Goal: Obtain resource: Obtain resource

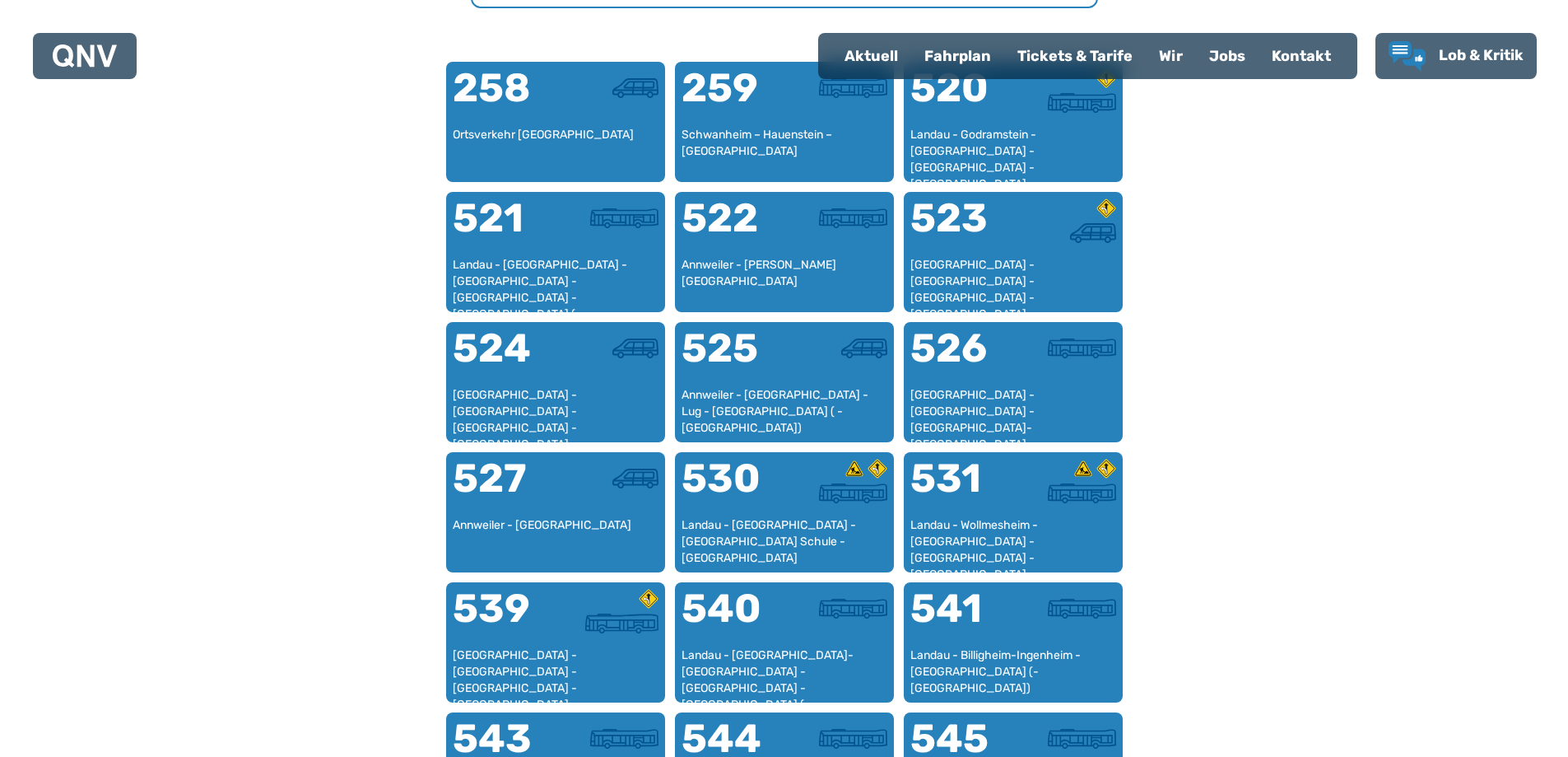
scroll to position [1101, 0]
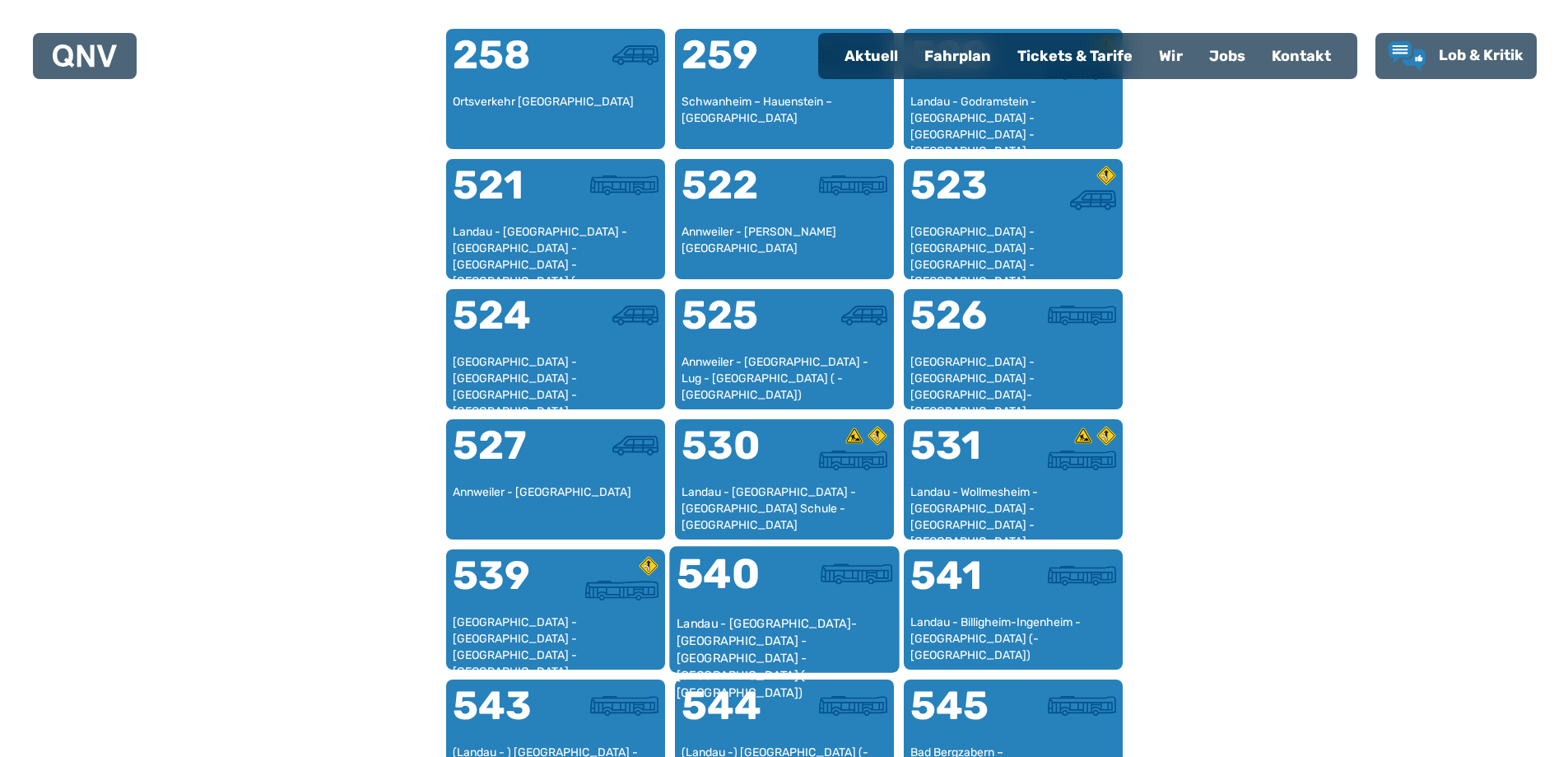
click at [839, 583] on img at bounding box center [856, 573] width 72 height 21
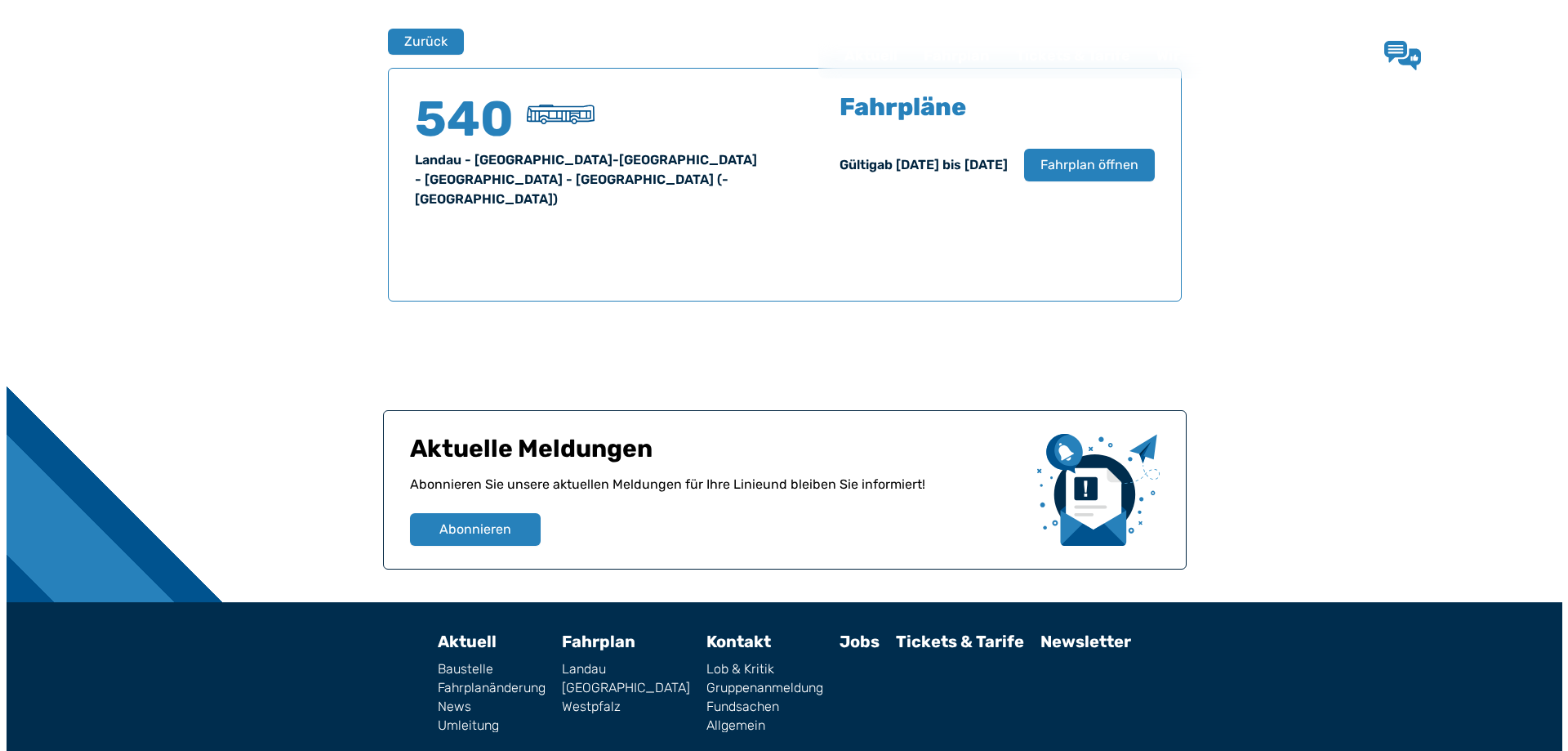
scroll to position [1076, 0]
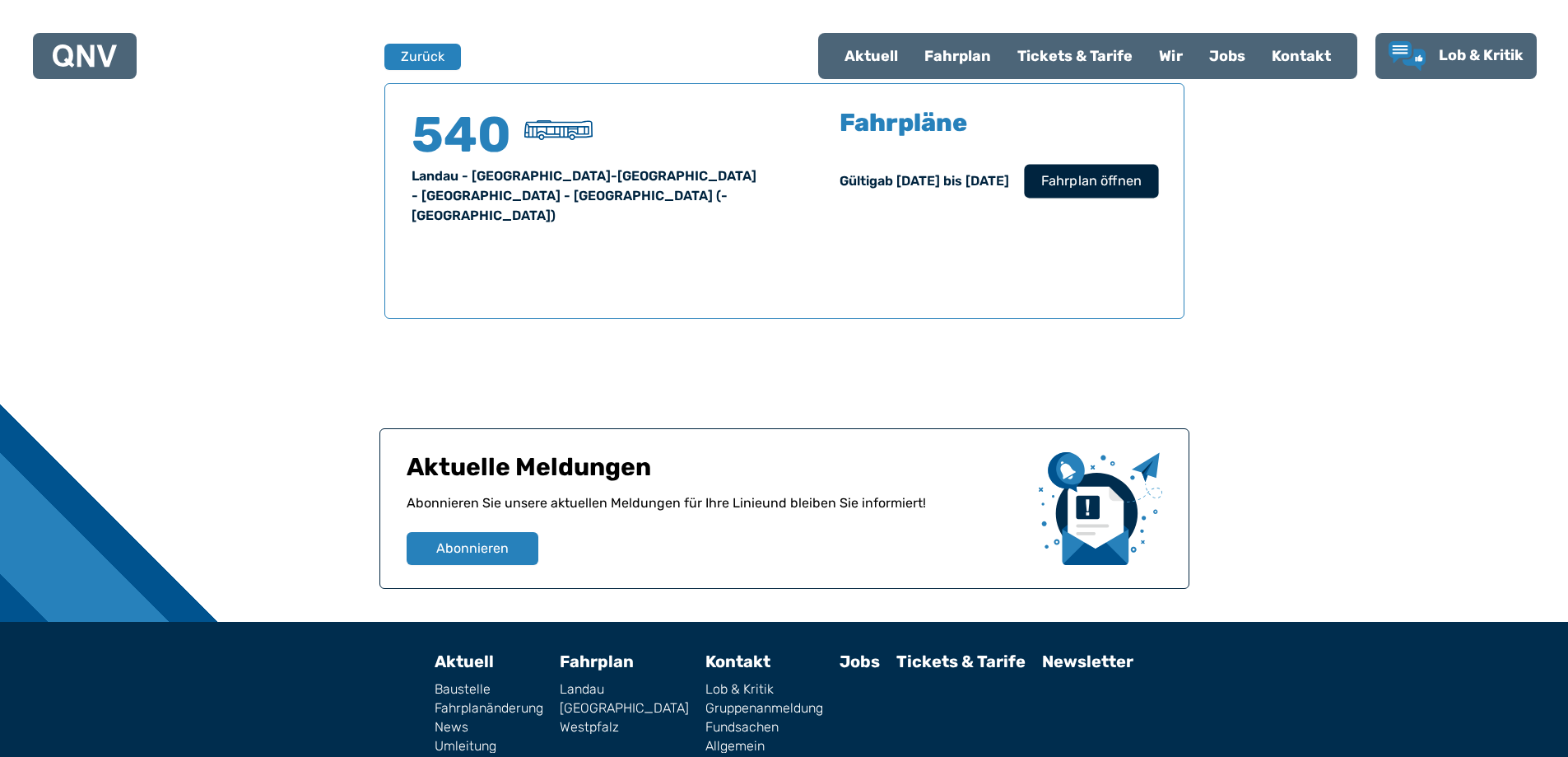
click at [1090, 189] on span "Fahrplan öffnen" at bounding box center [1090, 181] width 101 height 20
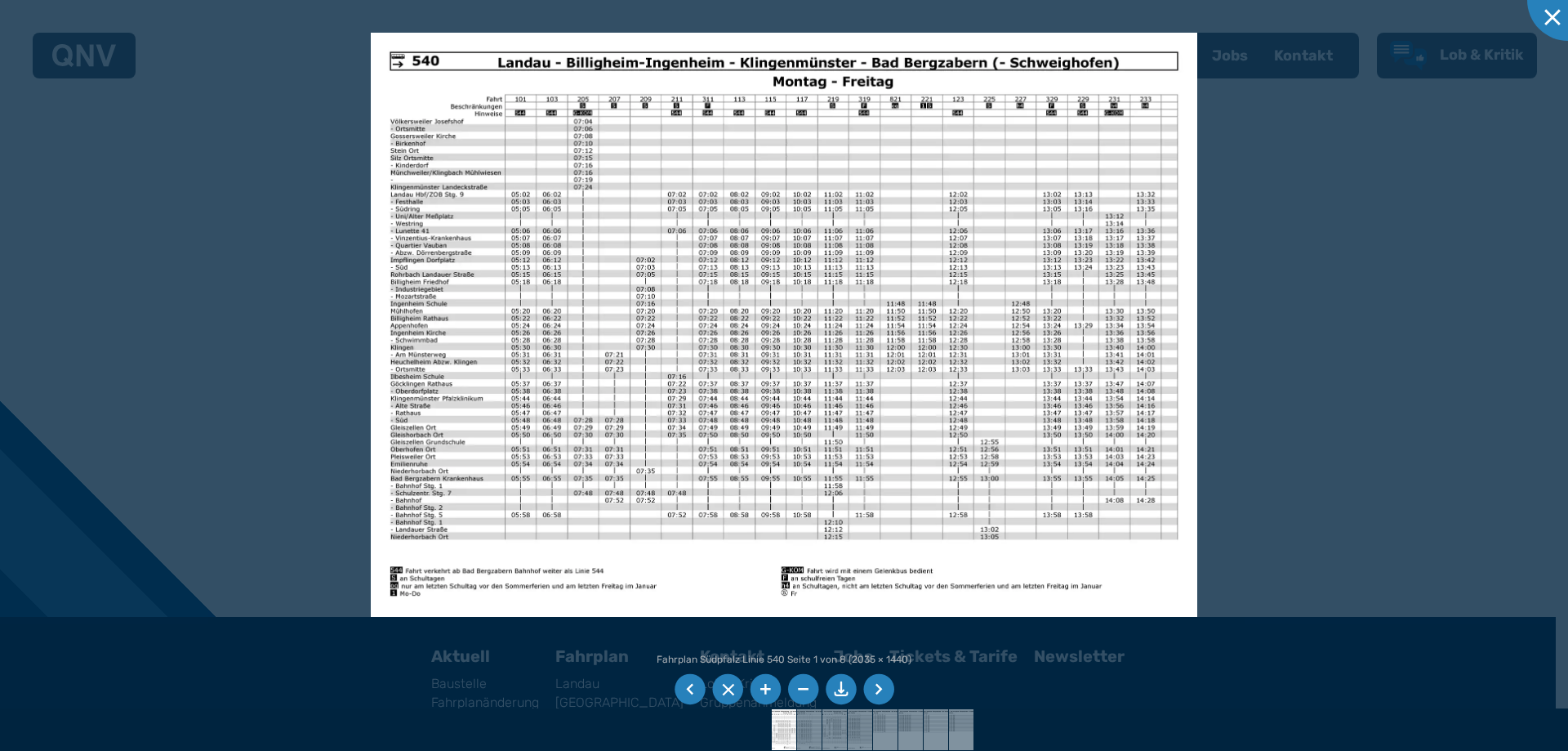
click at [839, 682] on li at bounding box center [841, 690] width 31 height 31
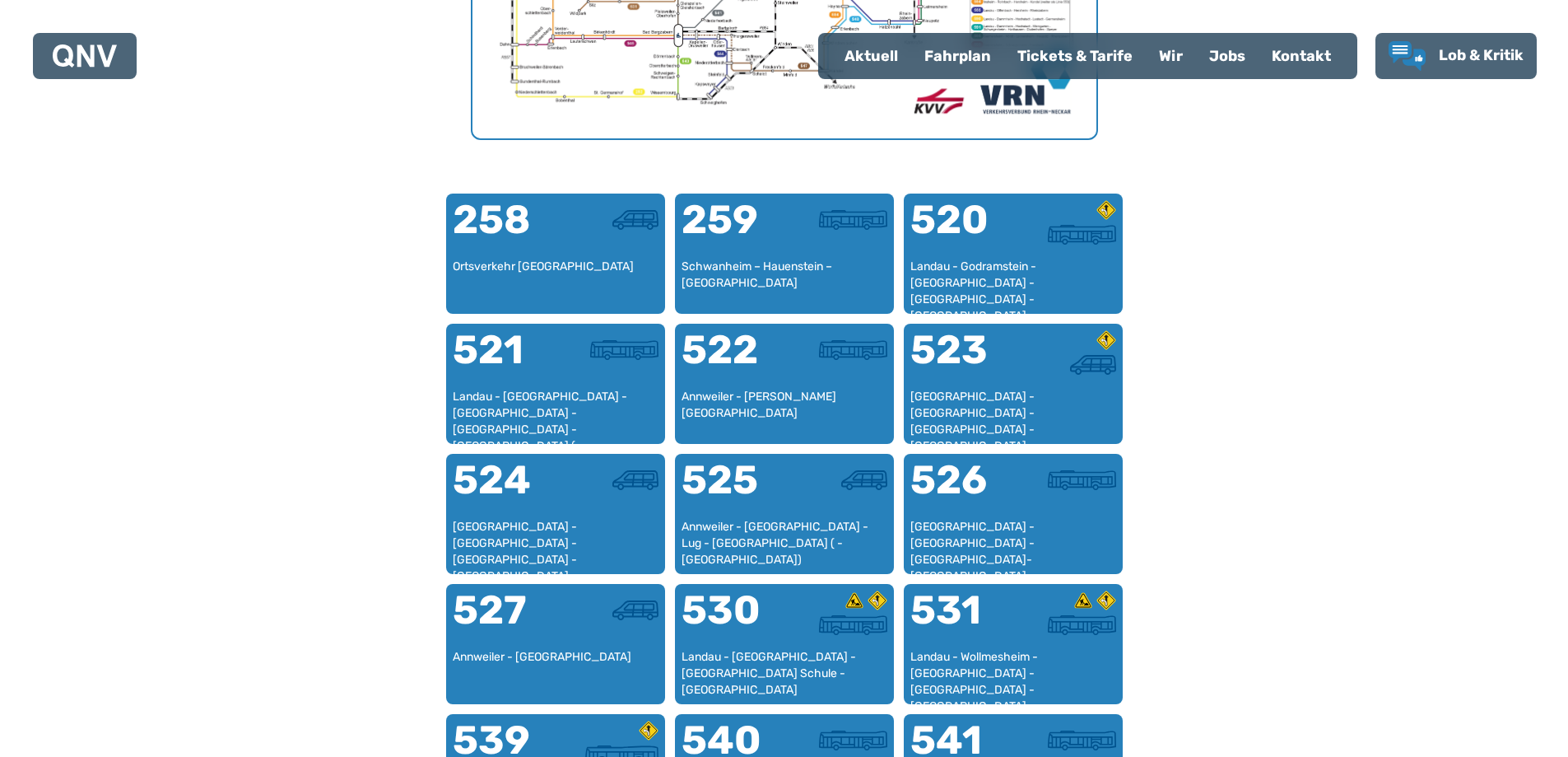
scroll to position [1001, 0]
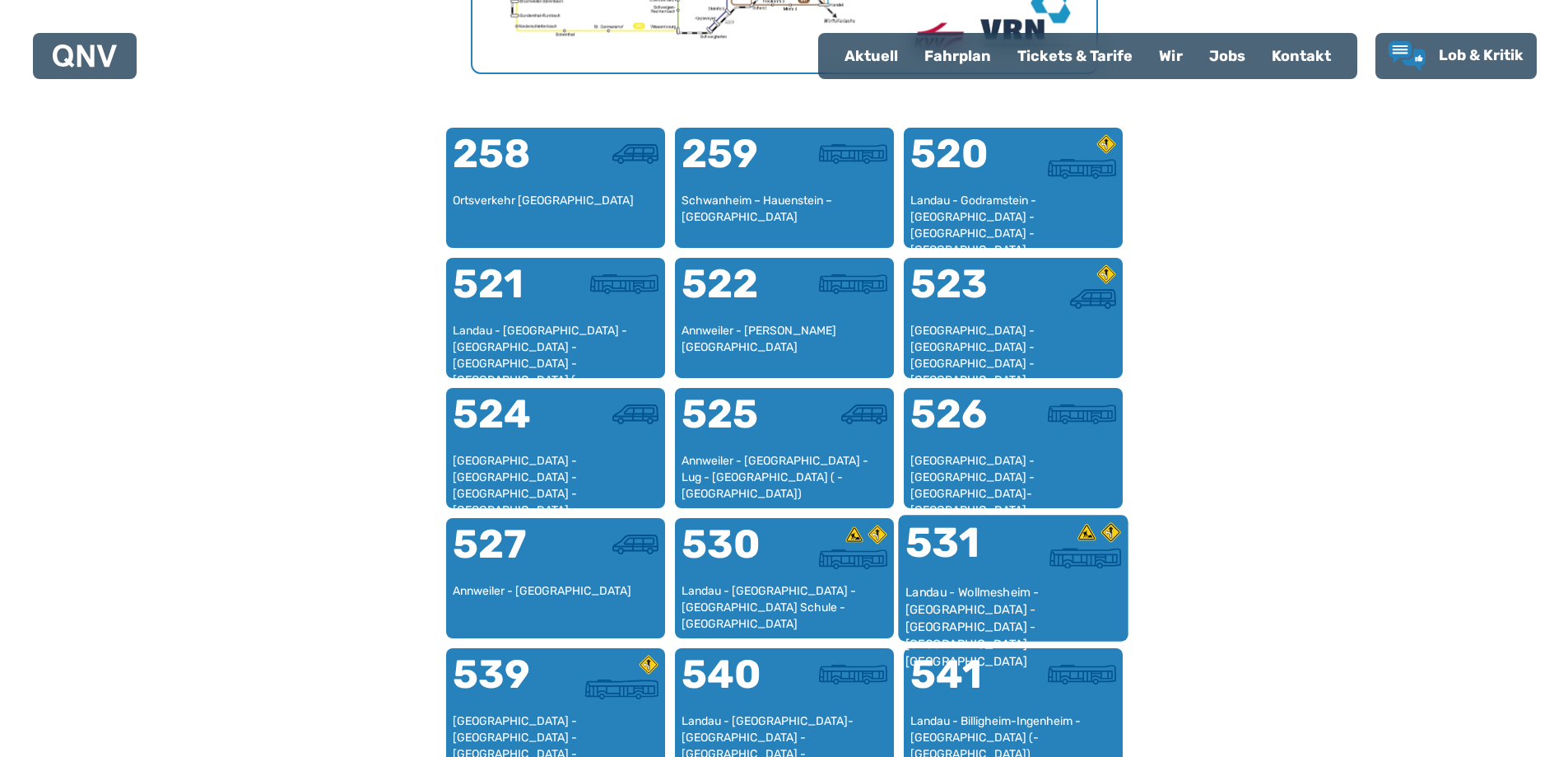
click at [1067, 580] on div at bounding box center [1067, 553] width 108 height 62
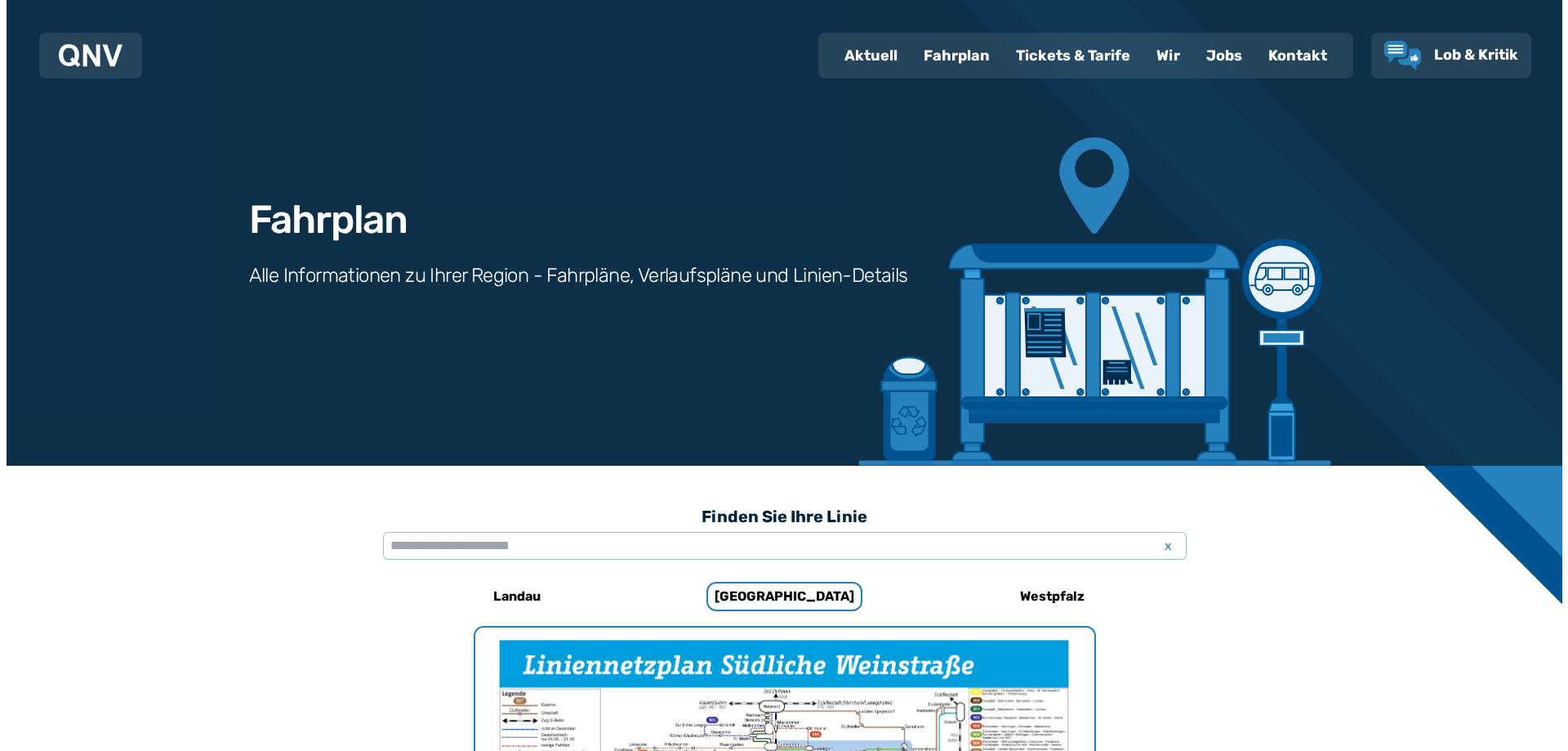
scroll to position [1076, 0]
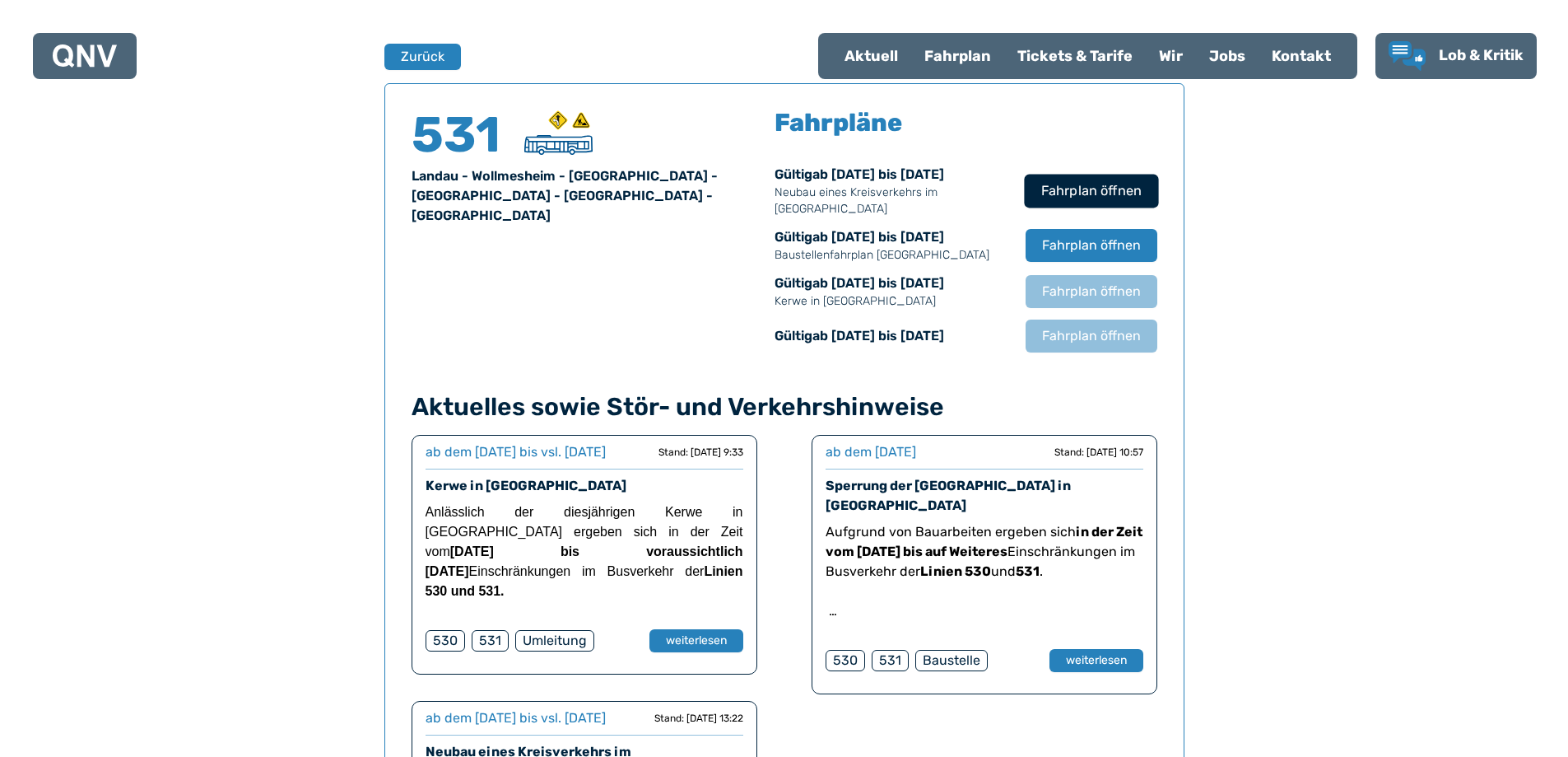
click at [1091, 192] on span "Fahrplan öffnen" at bounding box center [1090, 191] width 101 height 20
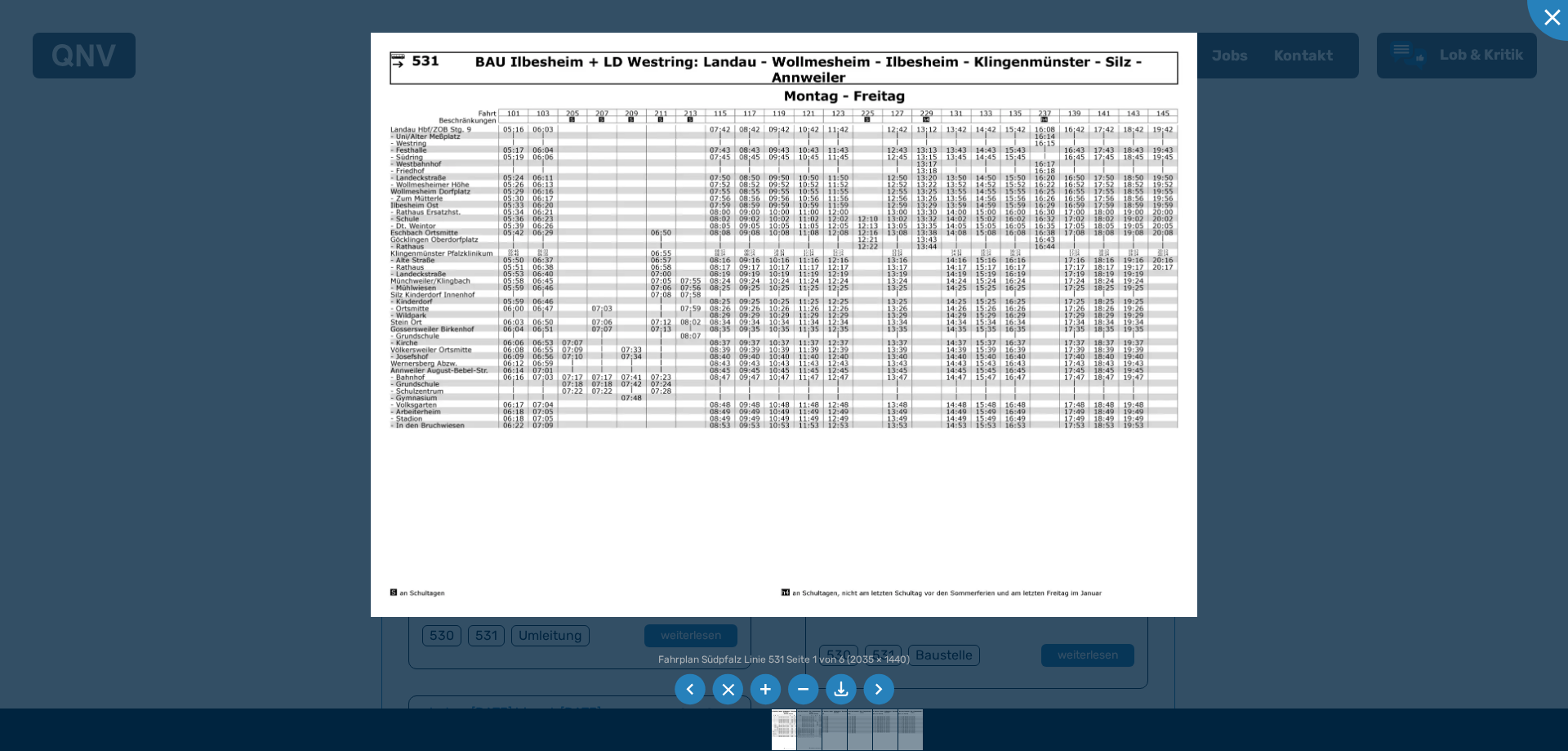
click at [845, 682] on li at bounding box center [841, 690] width 31 height 31
click at [684, 691] on li at bounding box center [689, 690] width 31 height 31
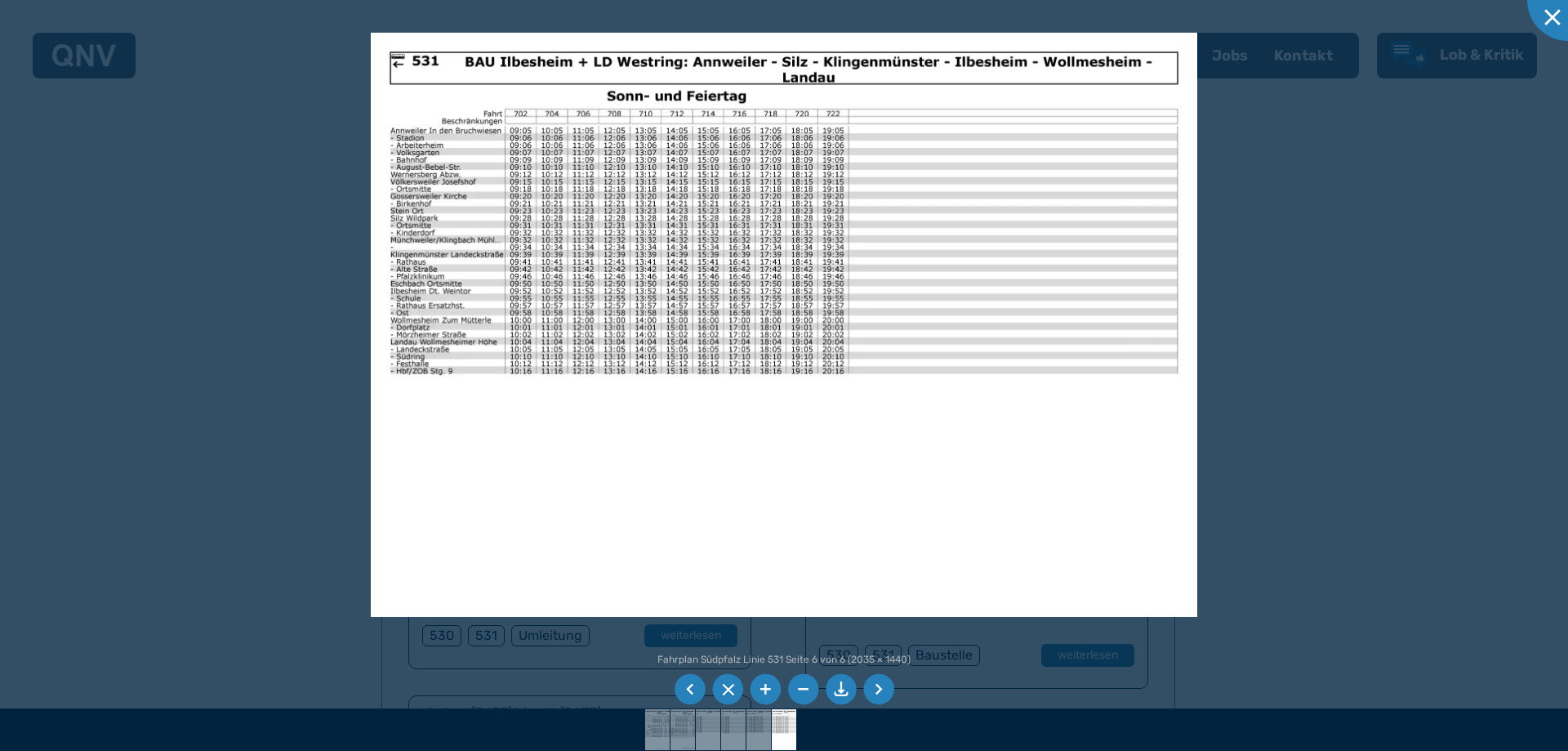
click at [696, 691] on li at bounding box center [689, 690] width 31 height 31
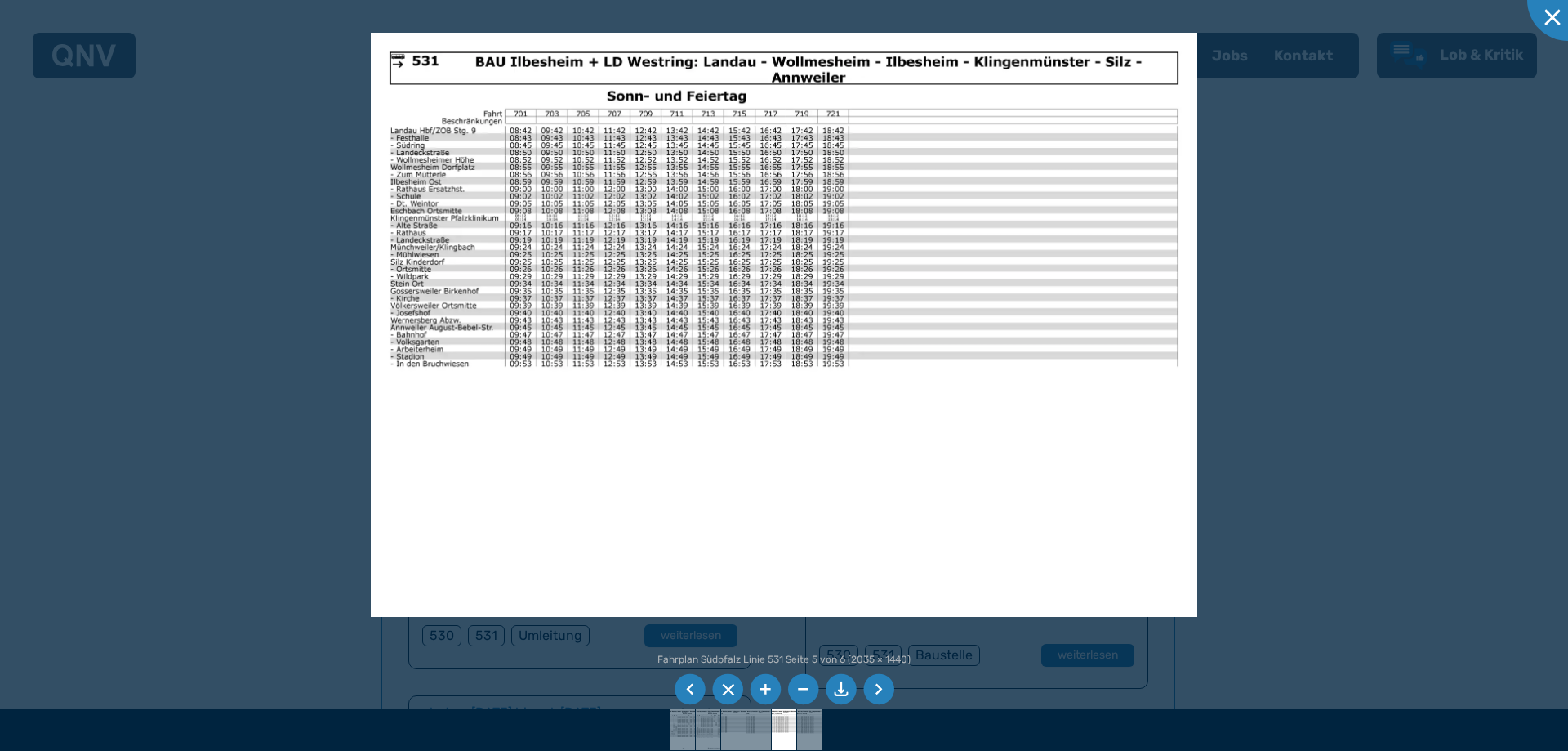
click at [880, 688] on li at bounding box center [879, 690] width 31 height 31
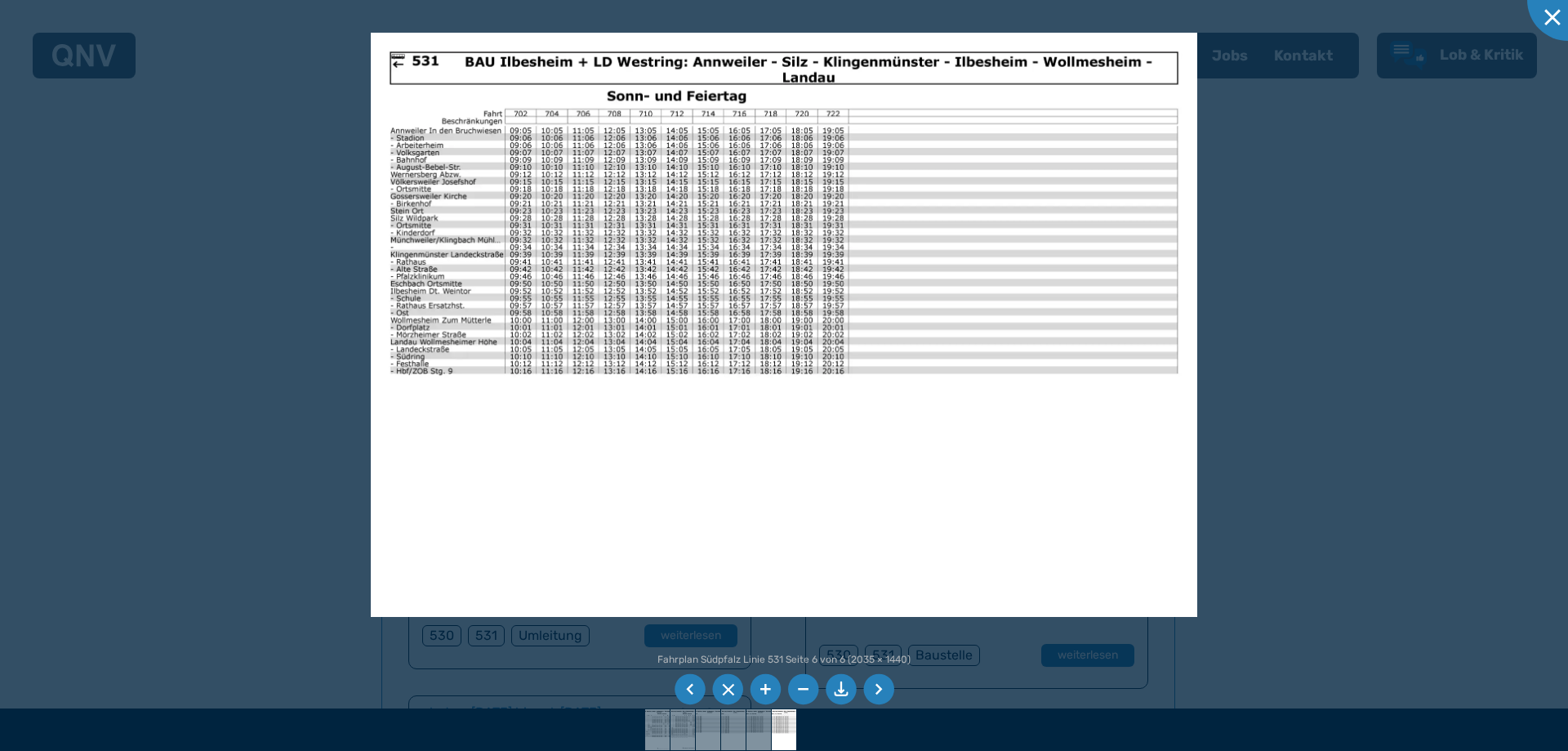
click at [690, 688] on li at bounding box center [689, 690] width 31 height 31
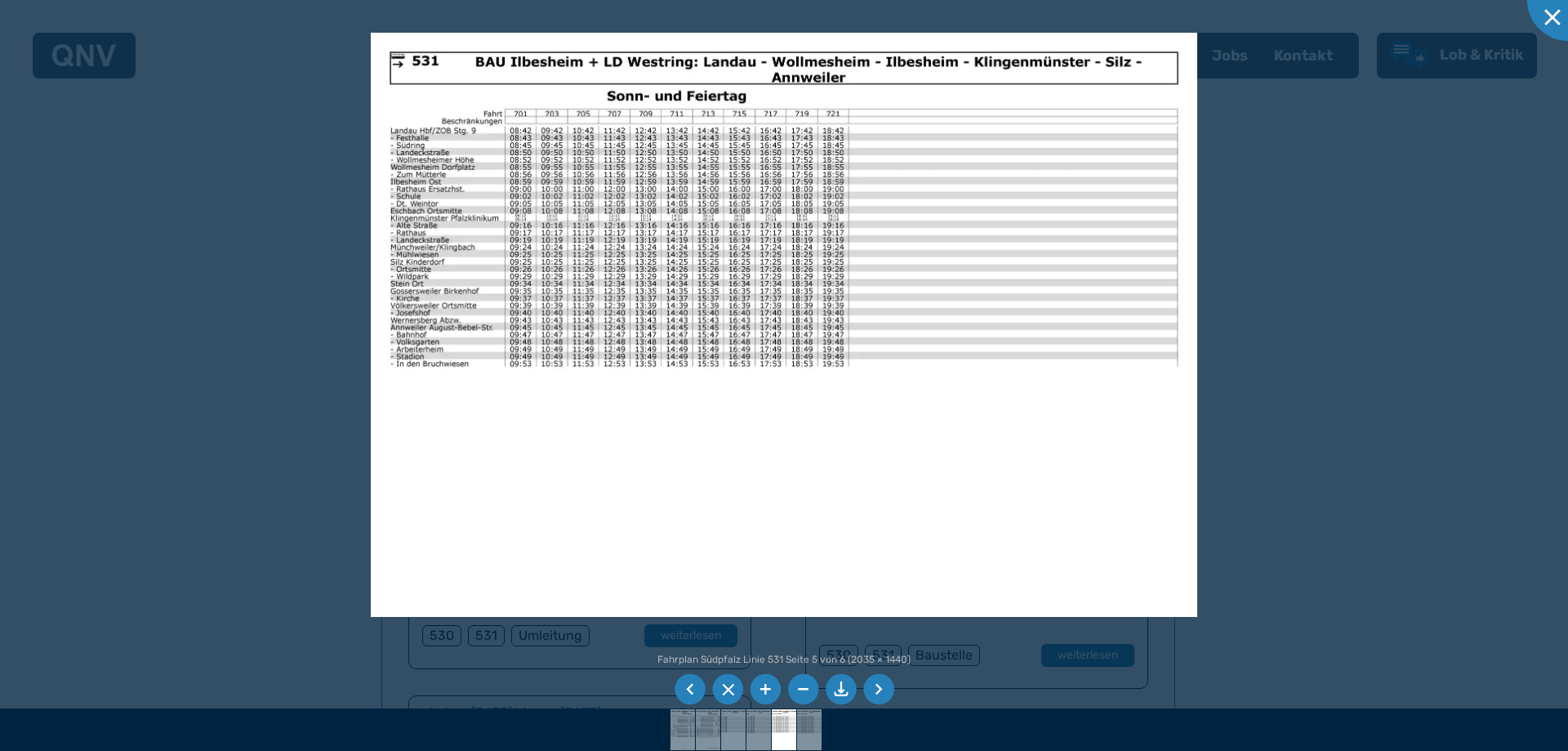
click at [690, 688] on li at bounding box center [689, 690] width 31 height 31
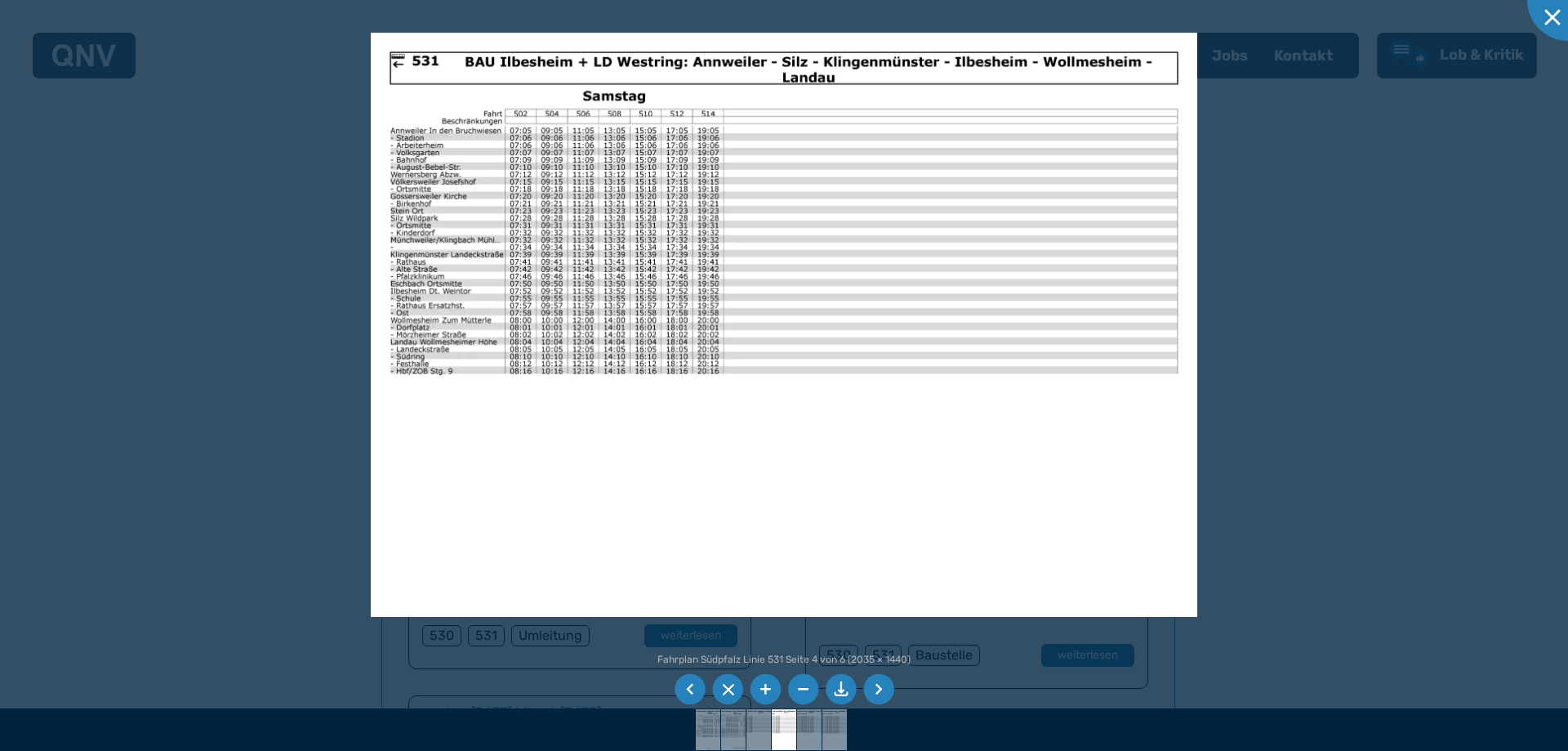
click at [690, 688] on li at bounding box center [689, 690] width 31 height 31
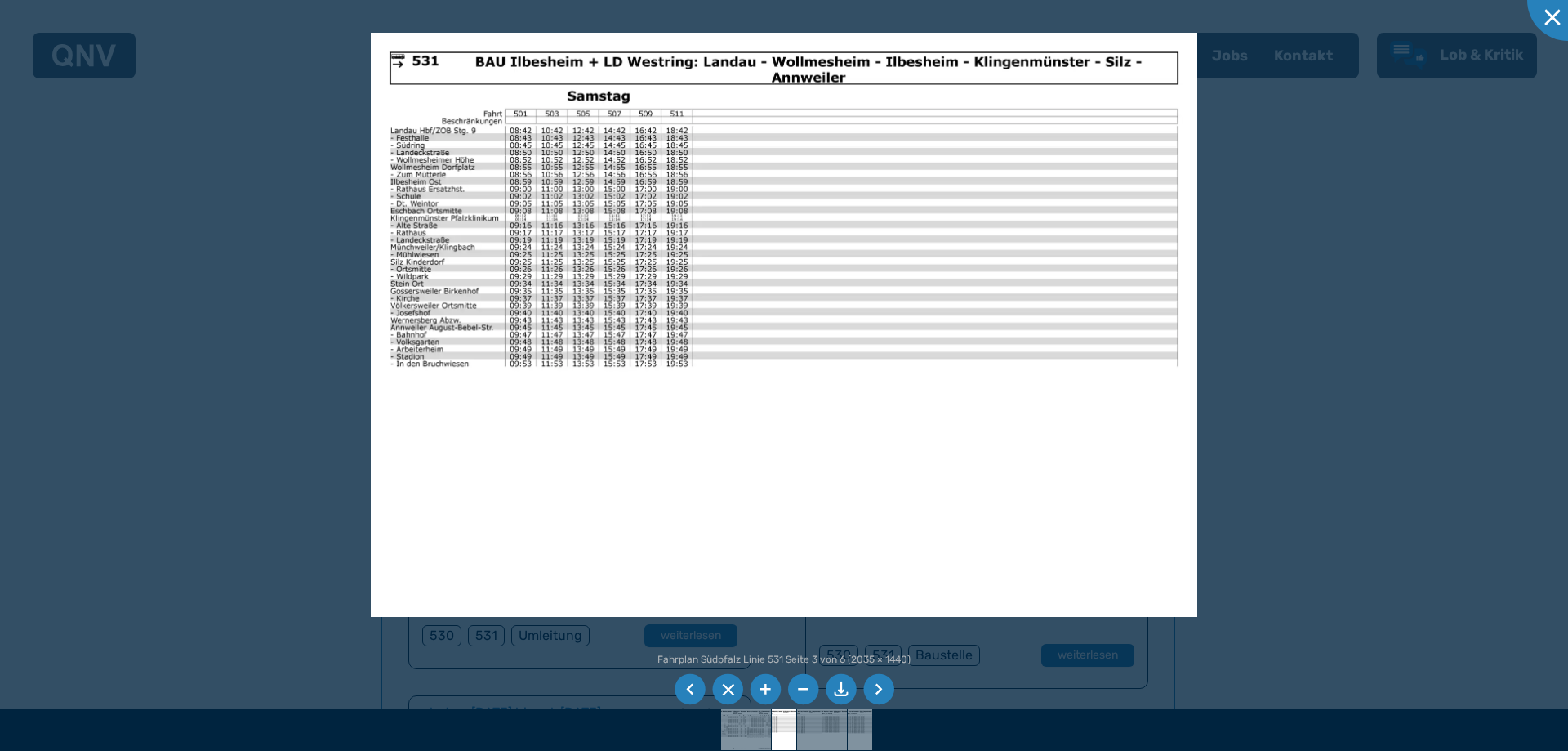
click at [690, 688] on li at bounding box center [689, 690] width 31 height 31
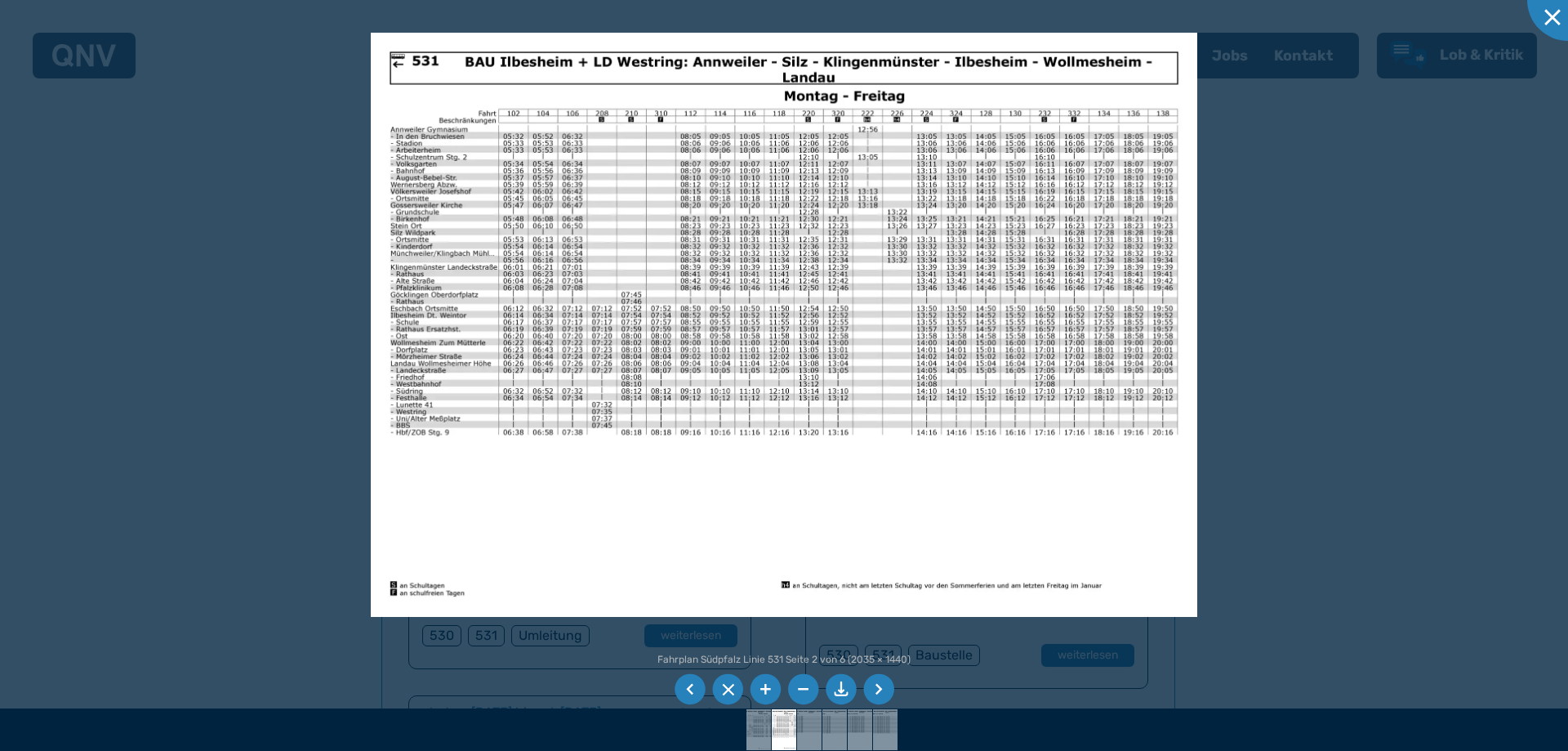
click at [880, 683] on li at bounding box center [879, 690] width 31 height 31
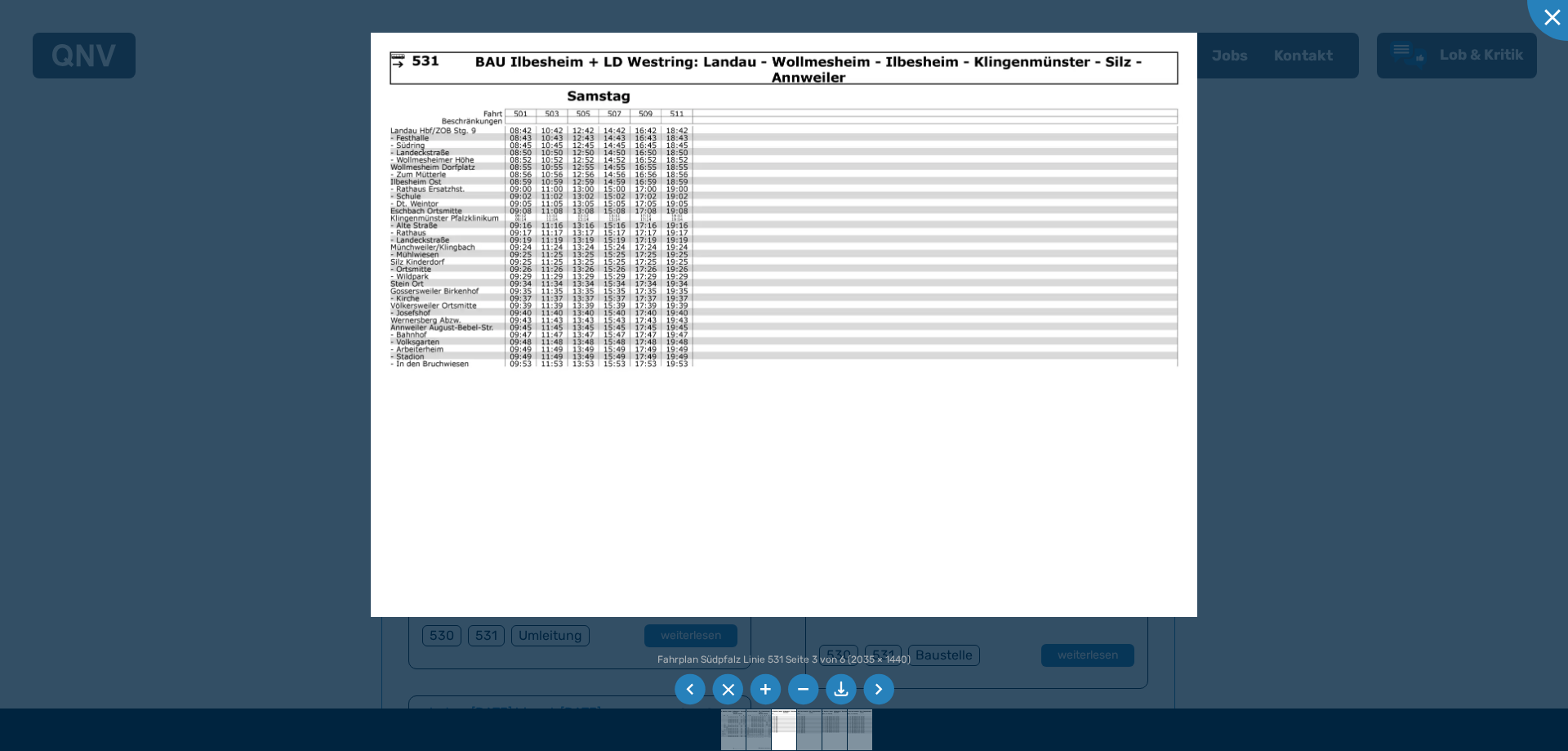
click at [880, 683] on li at bounding box center [879, 690] width 31 height 31
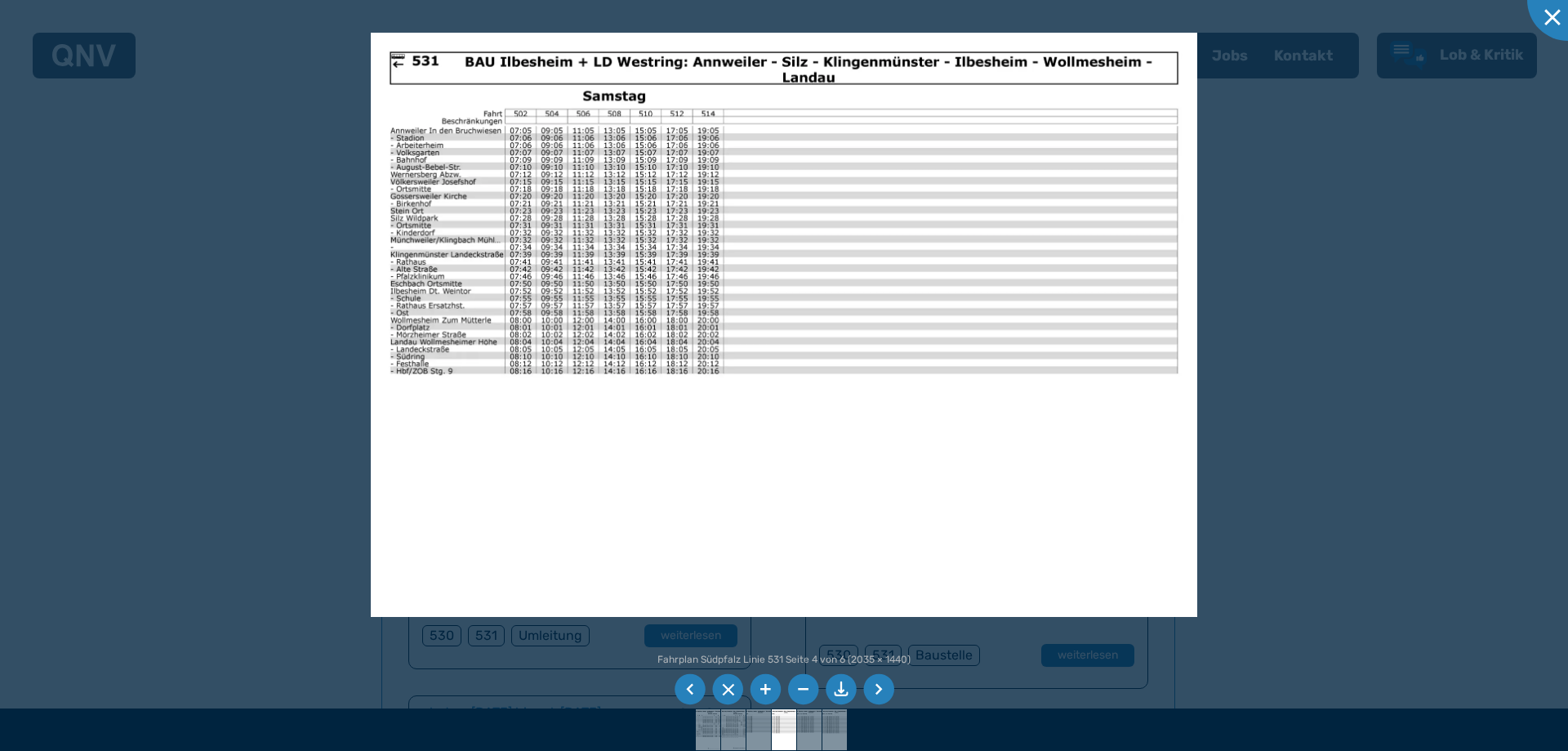
click at [880, 683] on li at bounding box center [879, 690] width 31 height 31
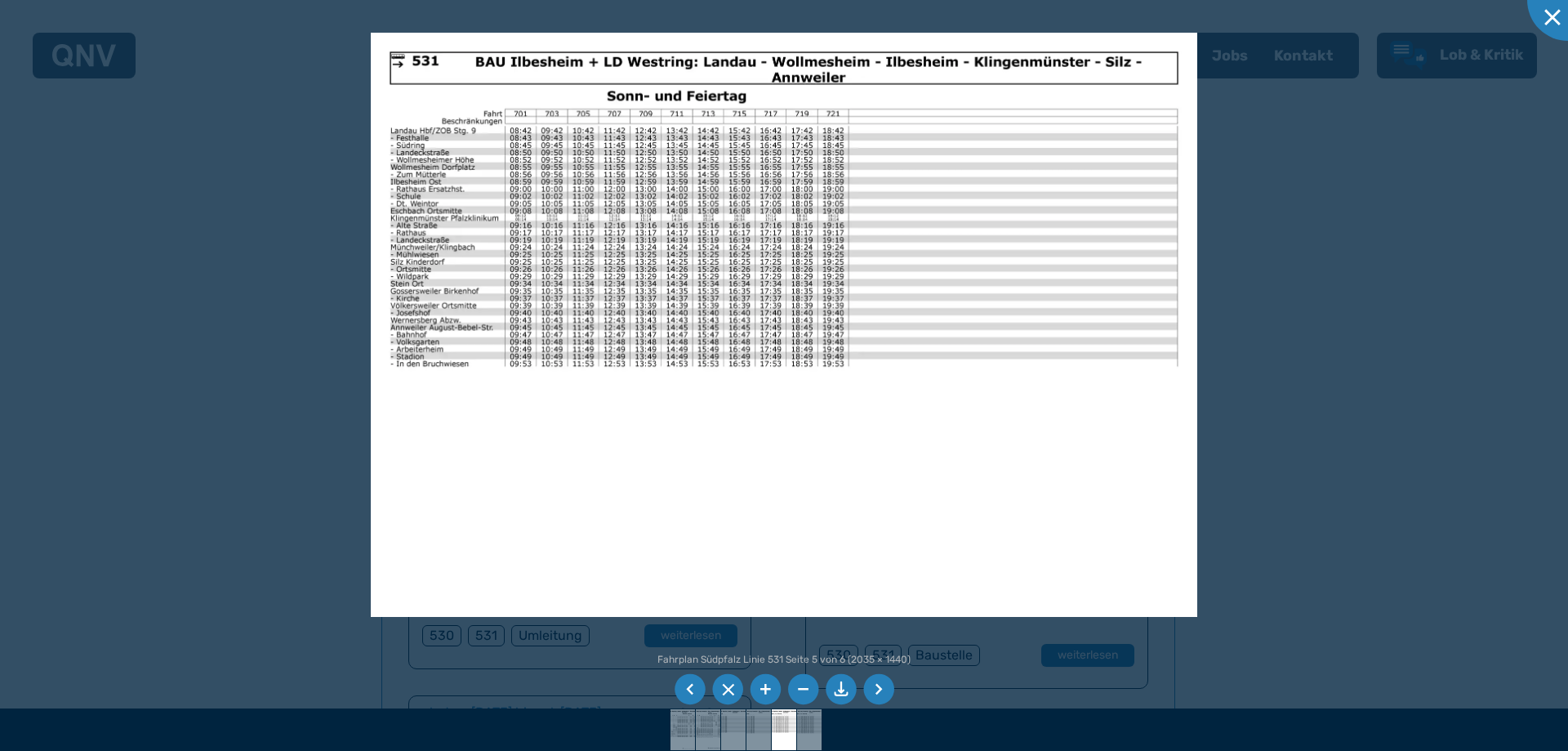
click at [880, 683] on li at bounding box center [879, 690] width 31 height 31
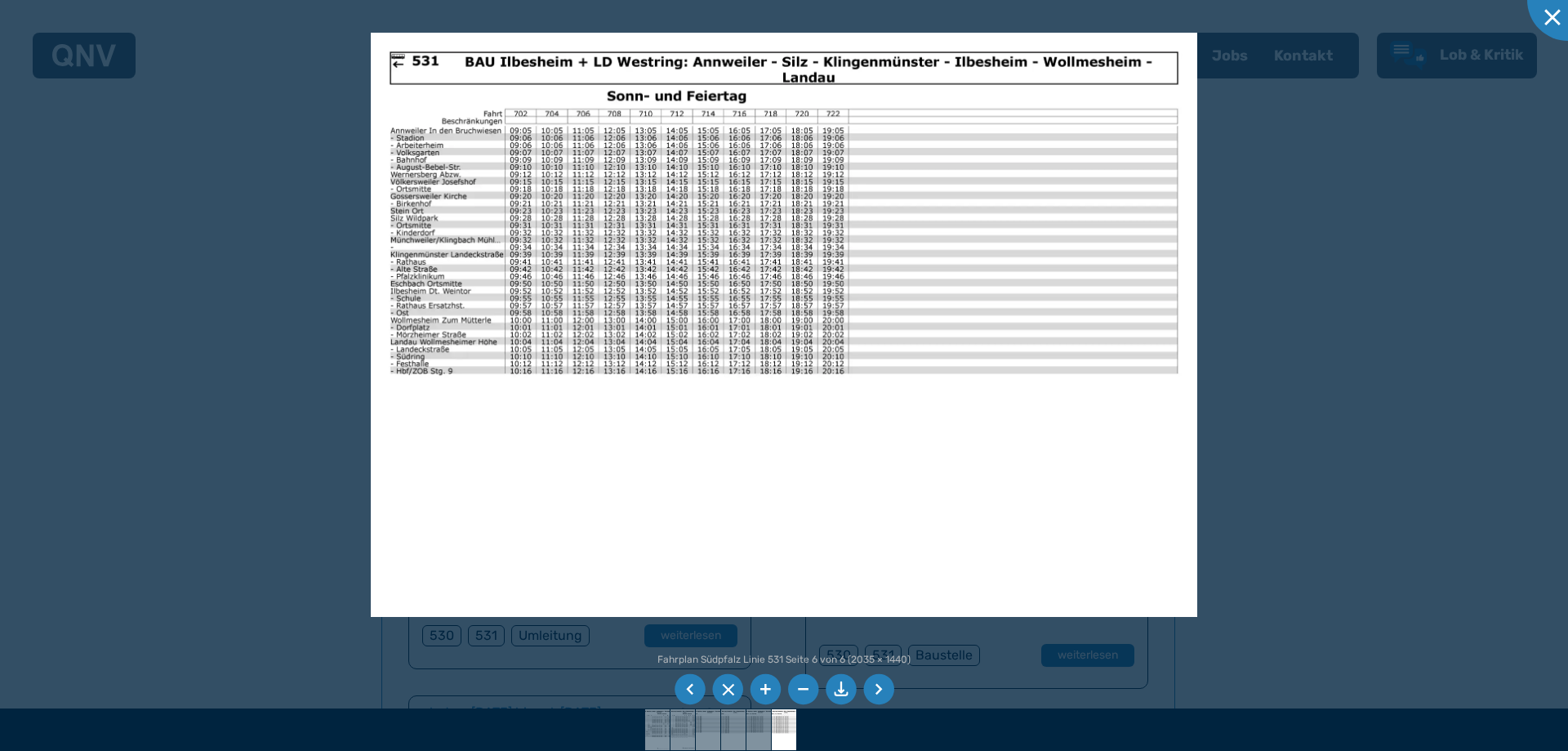
click at [767, 685] on li at bounding box center [765, 690] width 31 height 31
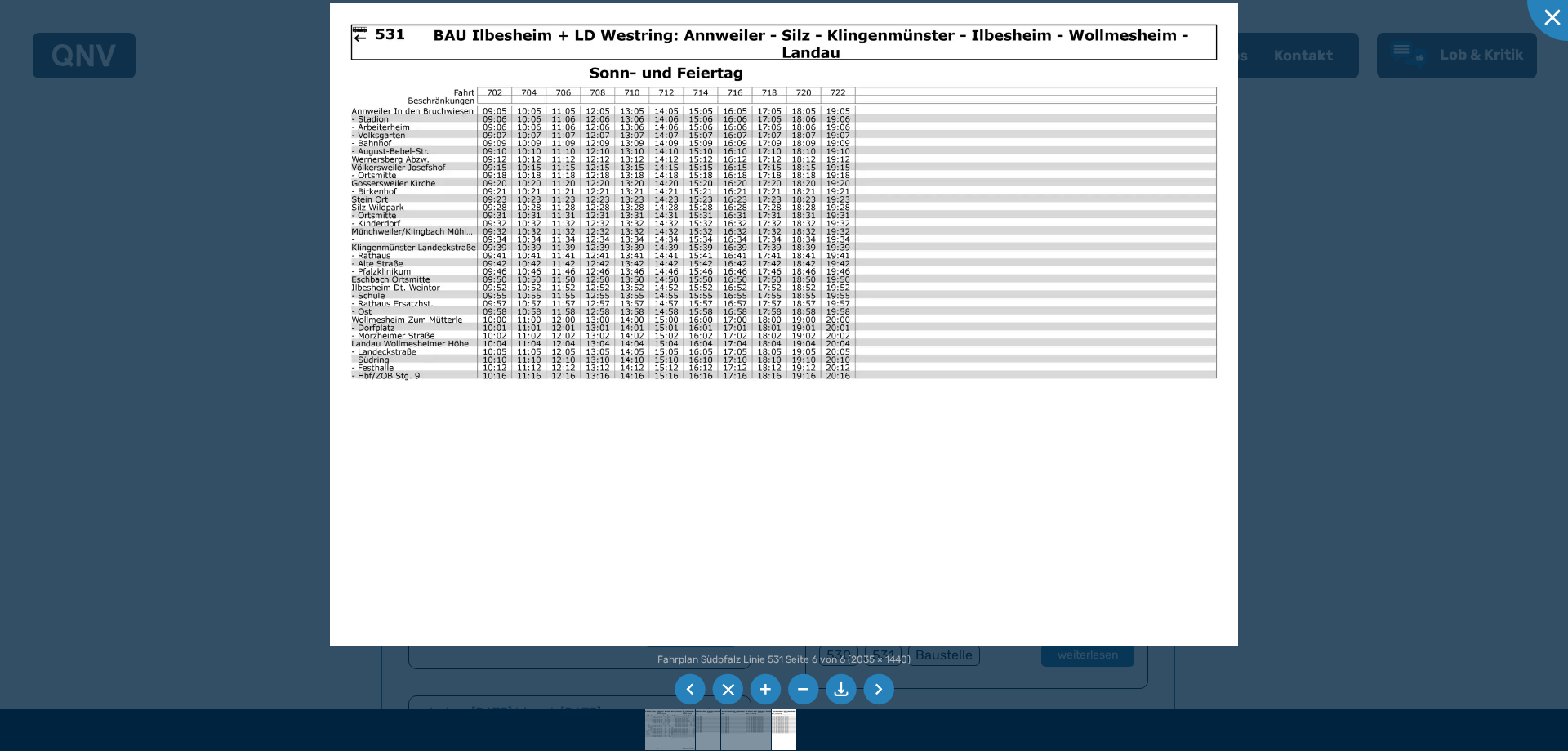
click at [767, 685] on li at bounding box center [765, 690] width 31 height 31
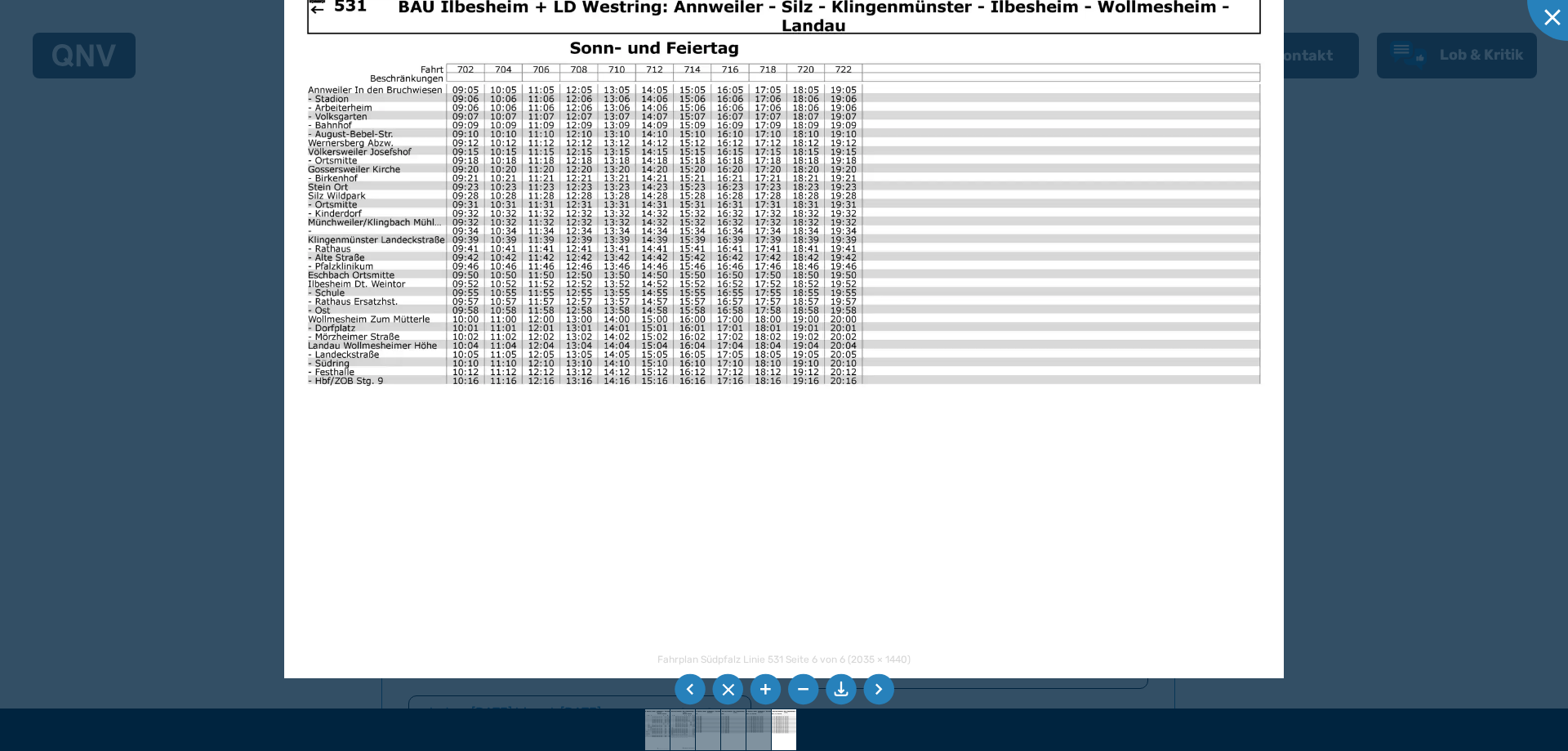
click at [767, 685] on li at bounding box center [765, 690] width 31 height 31
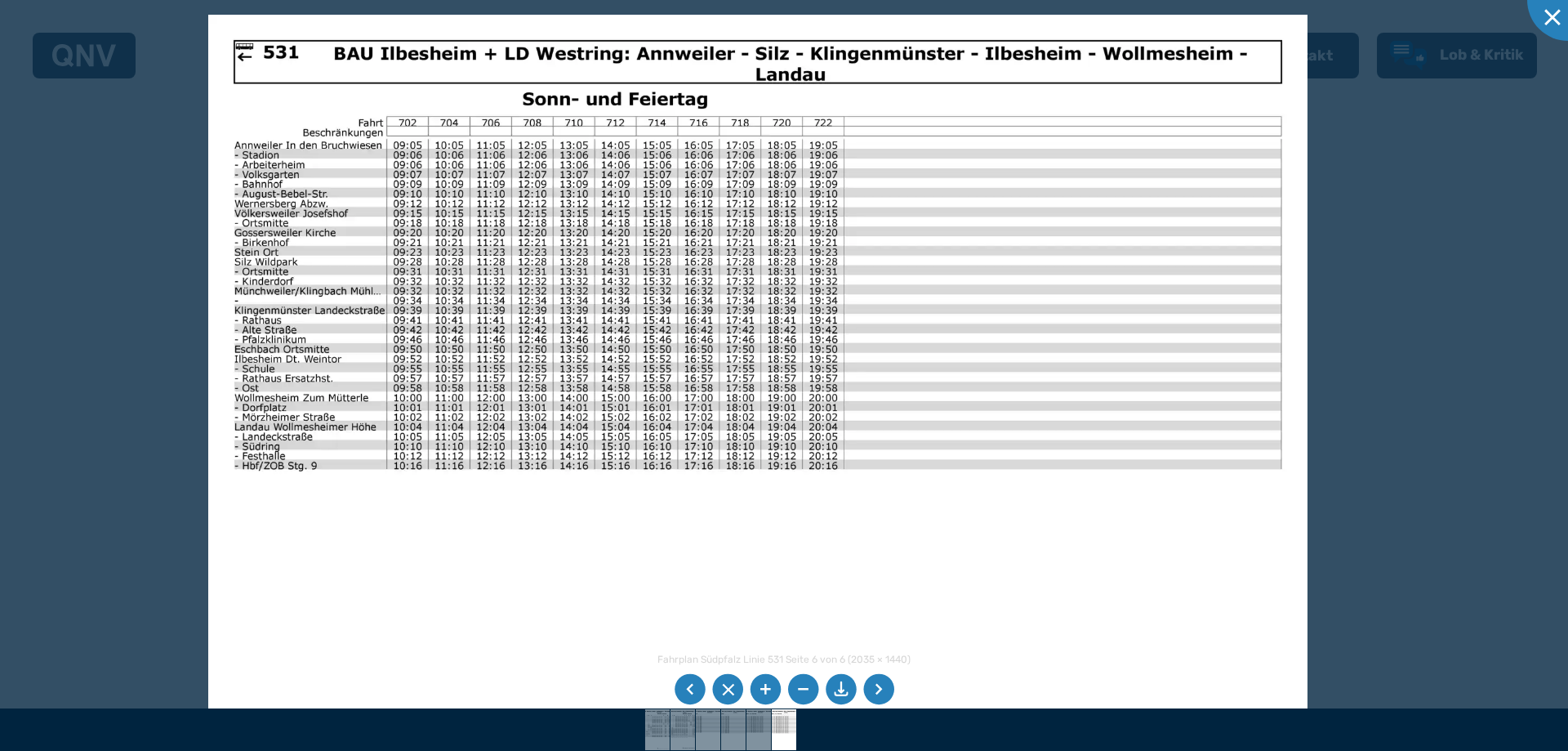
click at [395, 481] on img at bounding box center [758, 403] width 1099 height 778
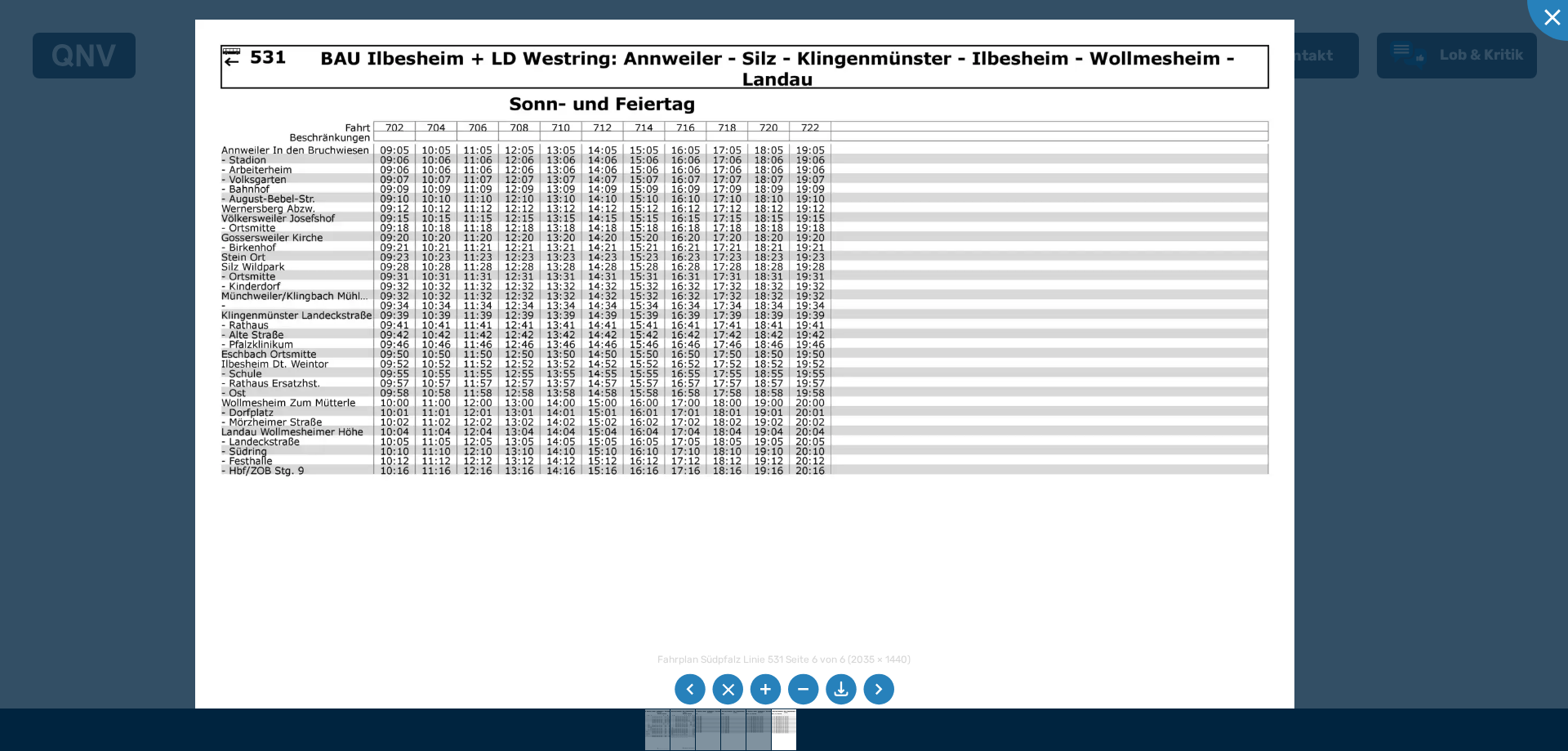
click at [383, 535] on img at bounding box center [745, 408] width 1099 height 778
